Goal: Task Accomplishment & Management: Manage account settings

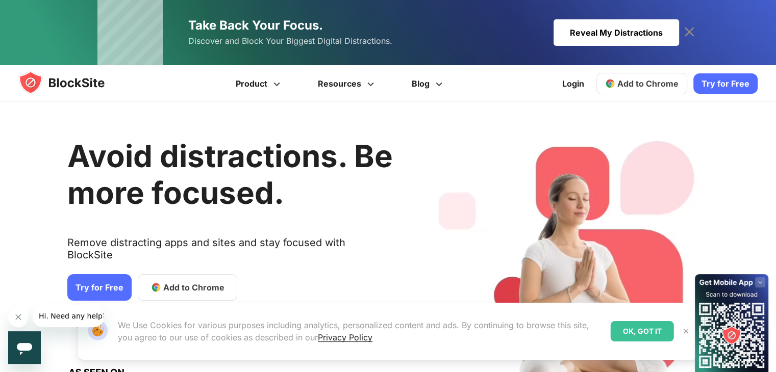
click at [687, 33] on icon at bounding box center [689, 32] width 10 height 10
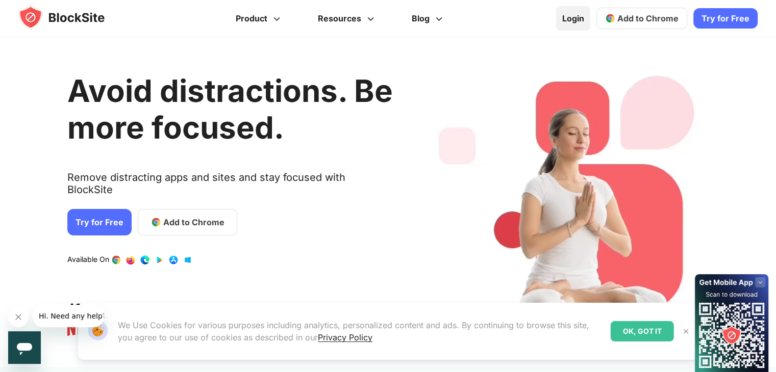
click at [573, 24] on link "Login" at bounding box center [573, 18] width 34 height 24
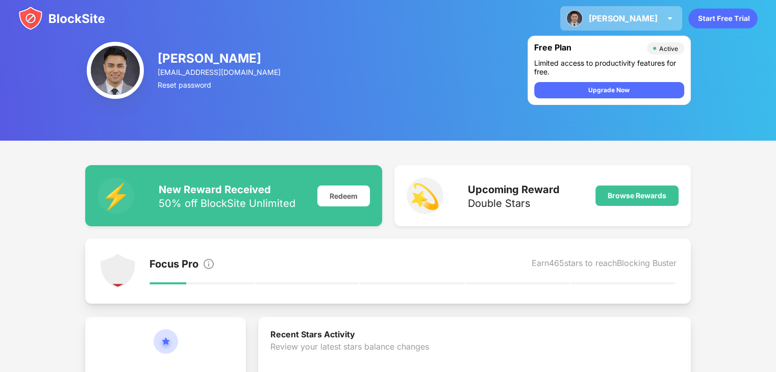
click at [655, 21] on div "[PERSON_NAME]" at bounding box center [623, 18] width 69 height 10
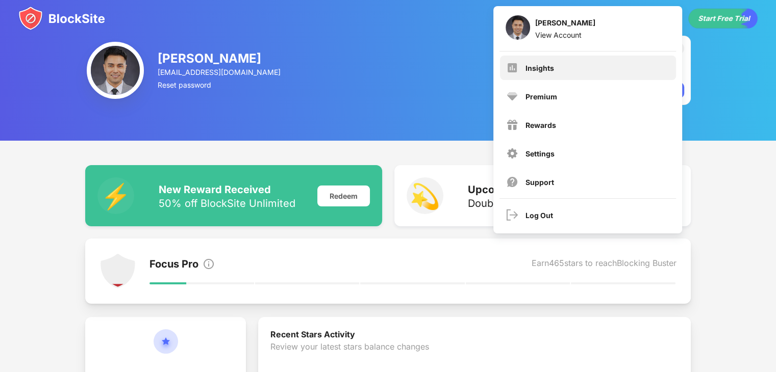
click at [551, 65] on div "Insights" at bounding box center [539, 68] width 29 height 9
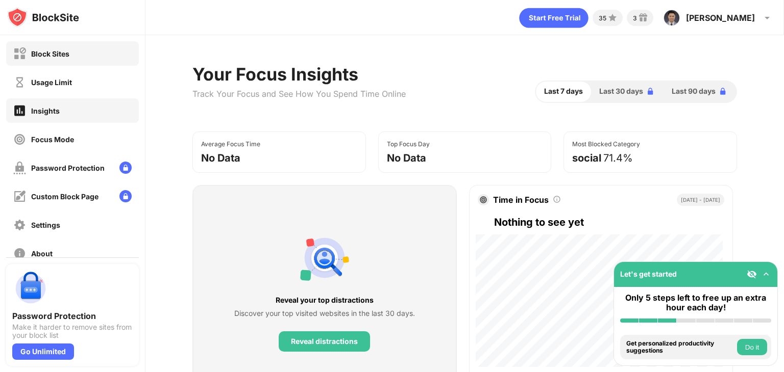
click at [57, 58] on div "Block Sites" at bounding box center [41, 53] width 56 height 13
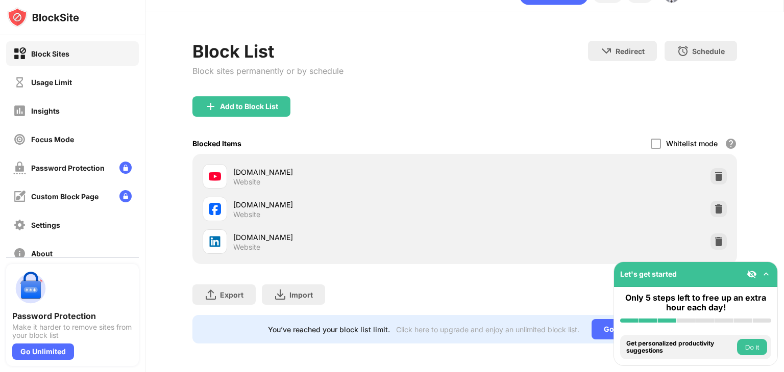
scroll to position [30, 0]
click at [713, 204] on img at bounding box center [718, 209] width 10 height 10
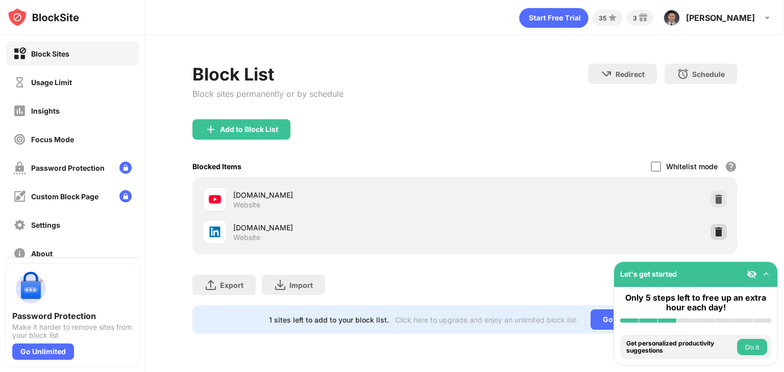
click at [719, 231] on img at bounding box center [718, 232] width 10 height 10
